Goal: Use online tool/utility: Utilize a website feature to perform a specific function

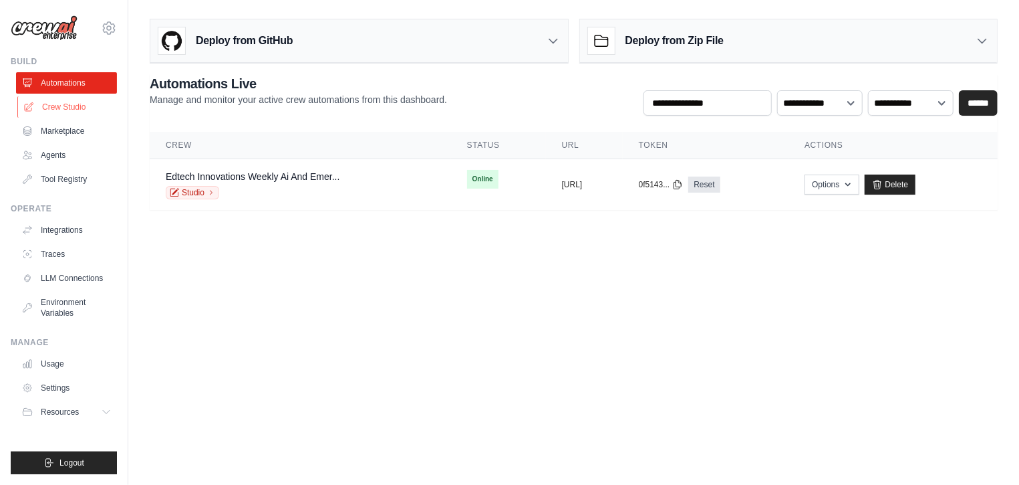
click at [85, 113] on link "Crew Studio" at bounding box center [67, 106] width 101 height 21
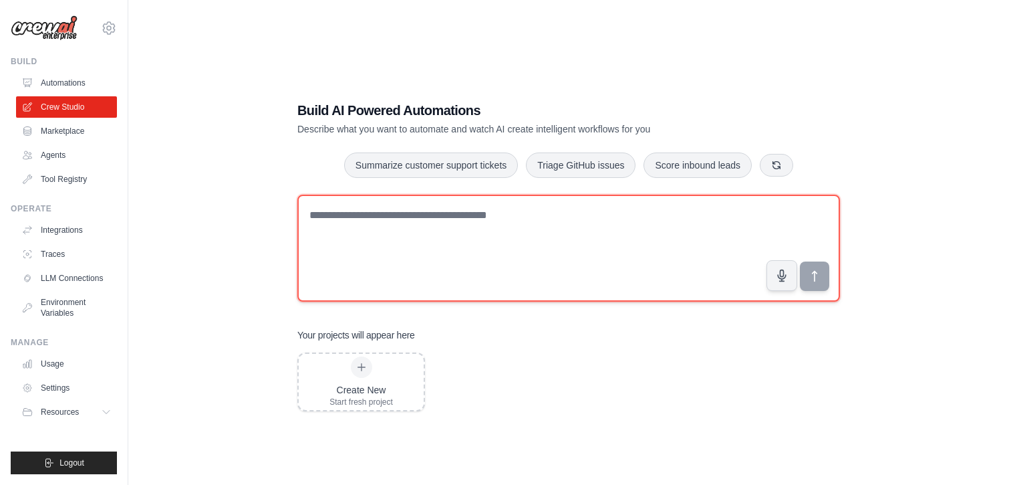
click at [338, 220] on textarea at bounding box center [568, 248] width 543 height 107
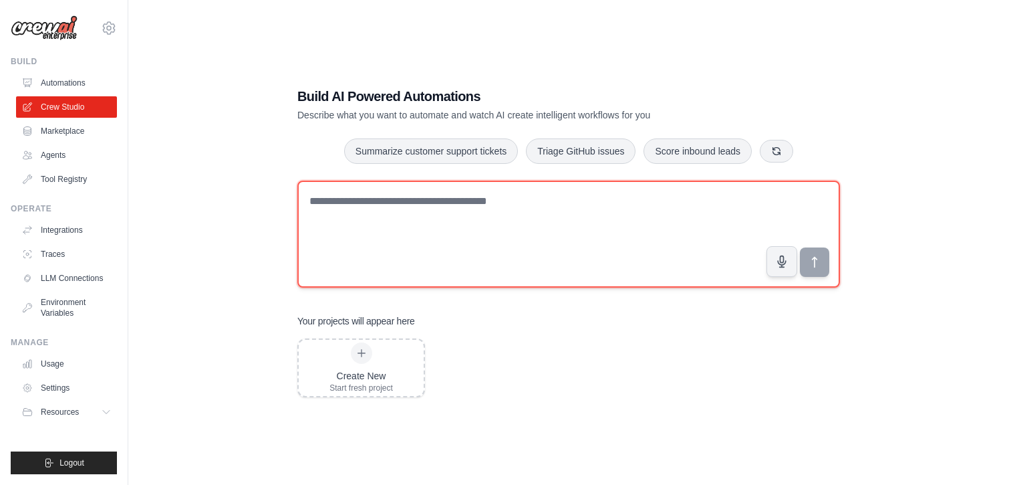
scroll to position [27, 0]
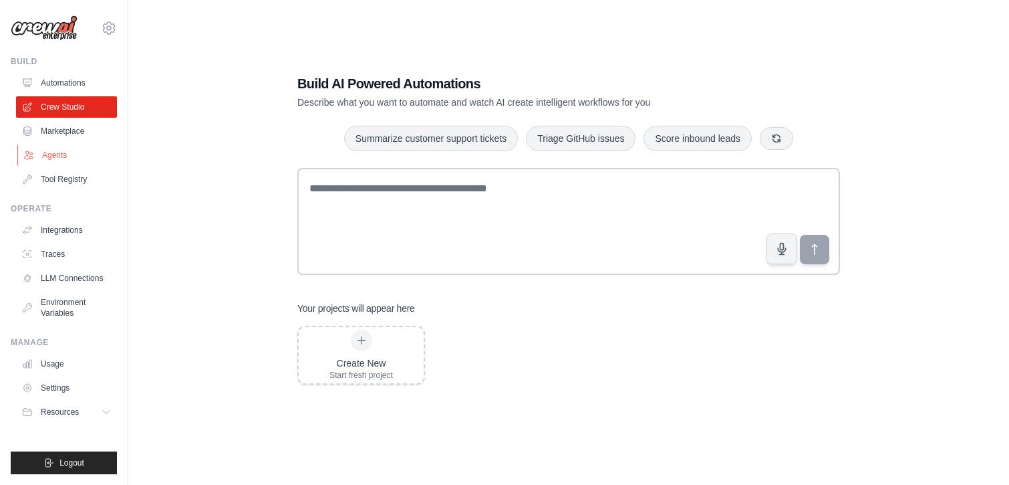
click at [51, 152] on link "Agents" at bounding box center [67, 154] width 101 height 21
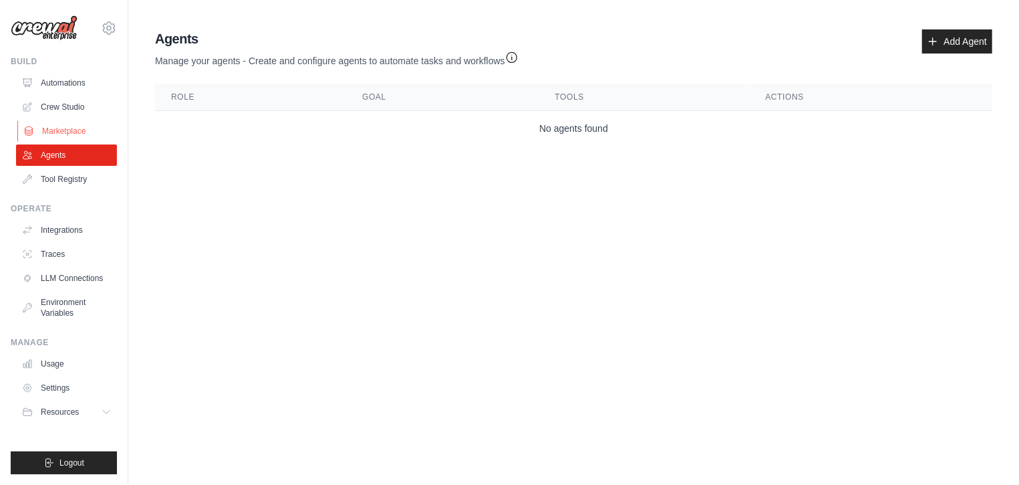
click at [40, 129] on link "Marketplace" at bounding box center [67, 130] width 101 height 21
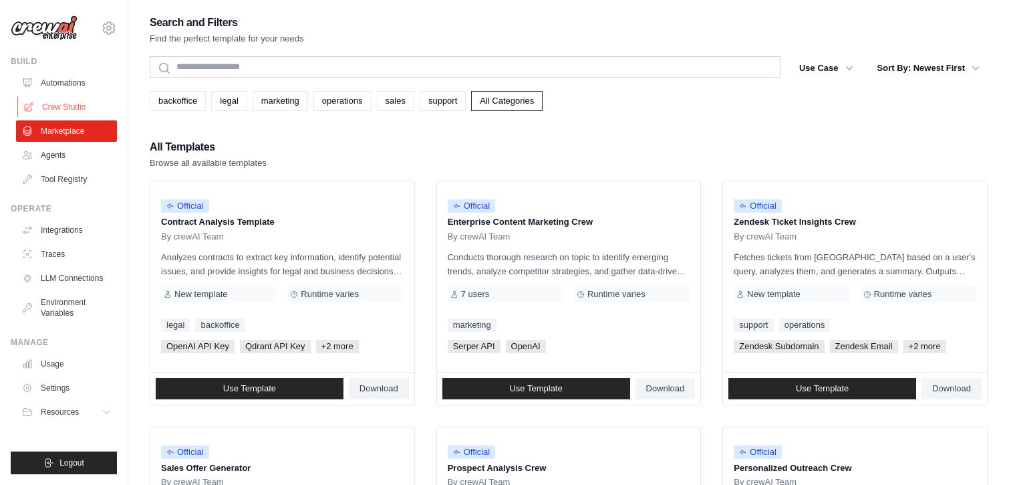
click at [76, 106] on link "Crew Studio" at bounding box center [67, 106] width 101 height 21
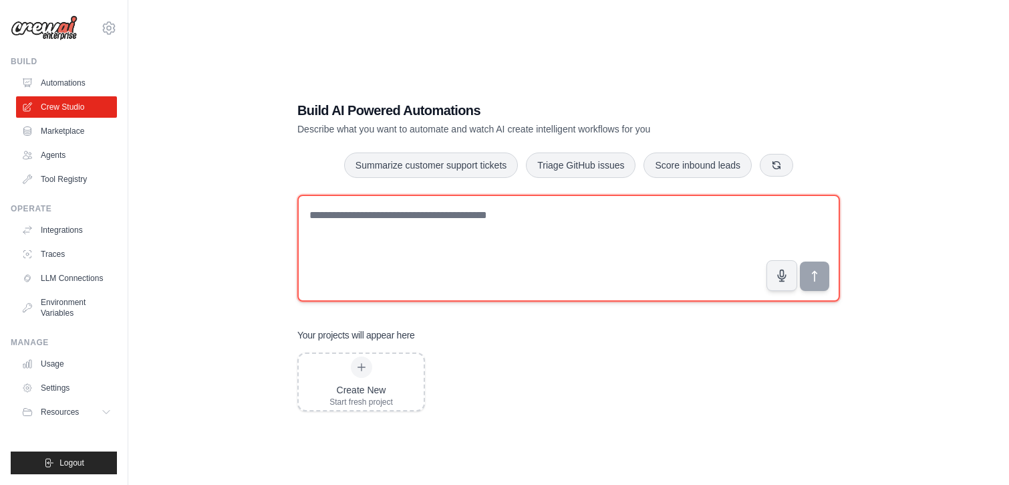
click at [356, 227] on textarea at bounding box center [568, 248] width 543 height 107
click at [363, 244] on textarea at bounding box center [568, 248] width 543 height 107
type textarea "**********"
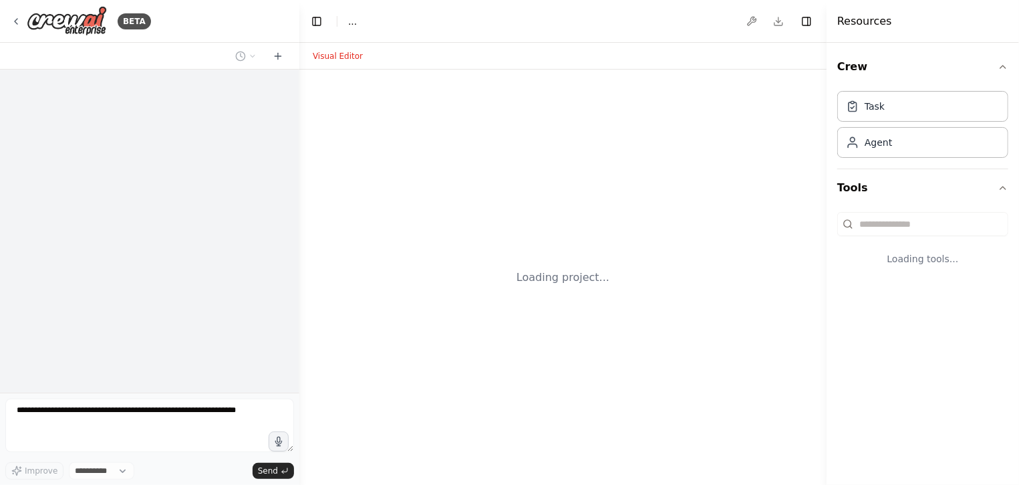
select select "****"
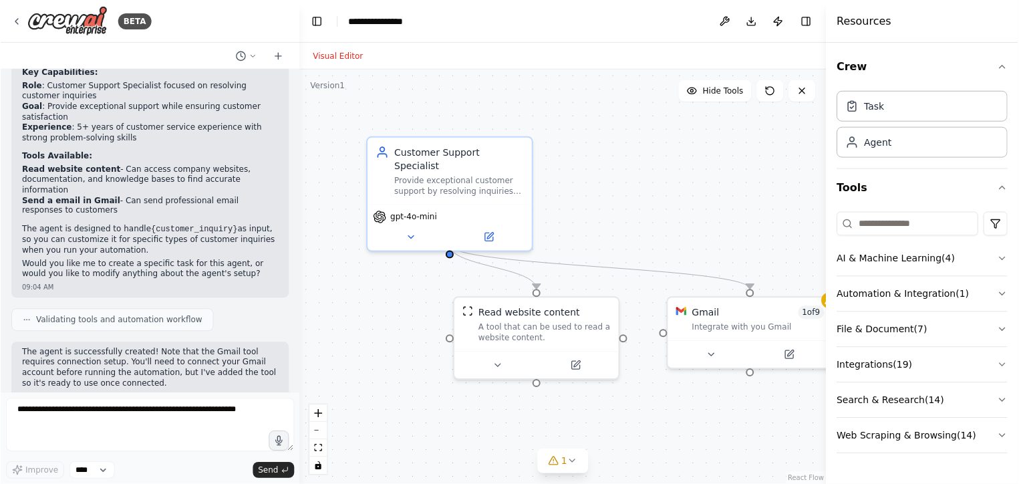
scroll to position [495, 0]
